Goal: Information Seeking & Learning: Learn about a topic

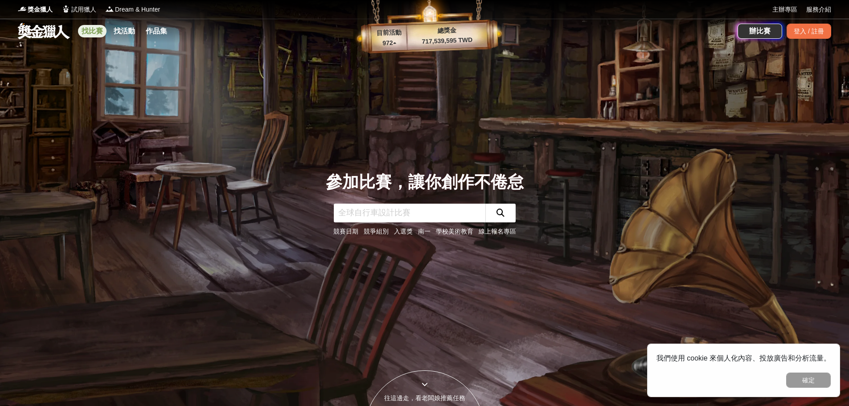
click at [97, 32] on link "找比賽" at bounding box center [92, 31] width 29 height 12
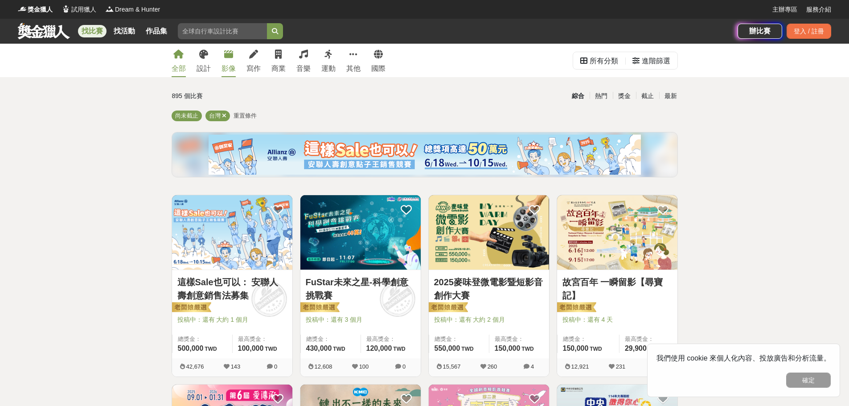
click at [227, 63] on div "影像" at bounding box center [229, 68] width 14 height 11
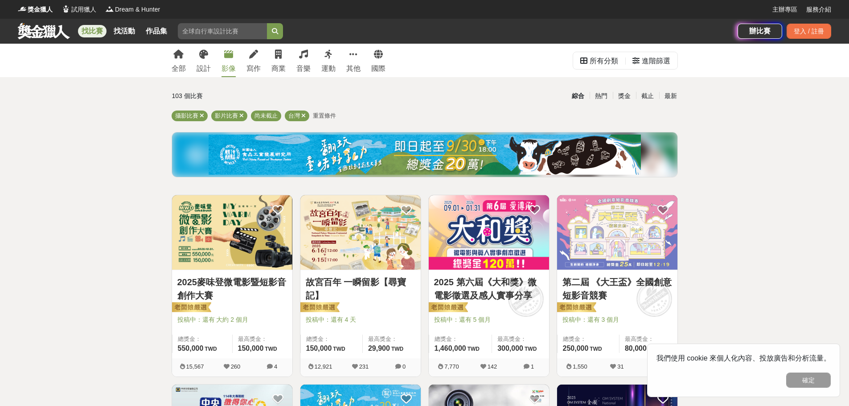
click at [247, 278] on link "2025麥味登微電影暨短影音創作大賽" at bounding box center [232, 289] width 110 height 27
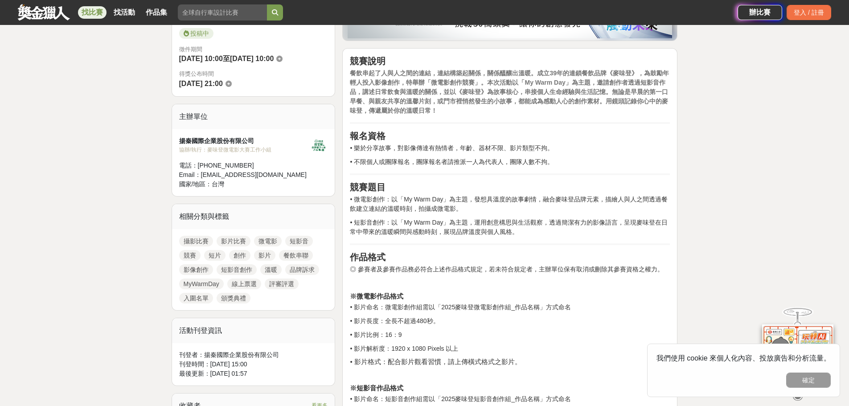
scroll to position [268, 0]
